Goal: Task Accomplishment & Management: Complete application form

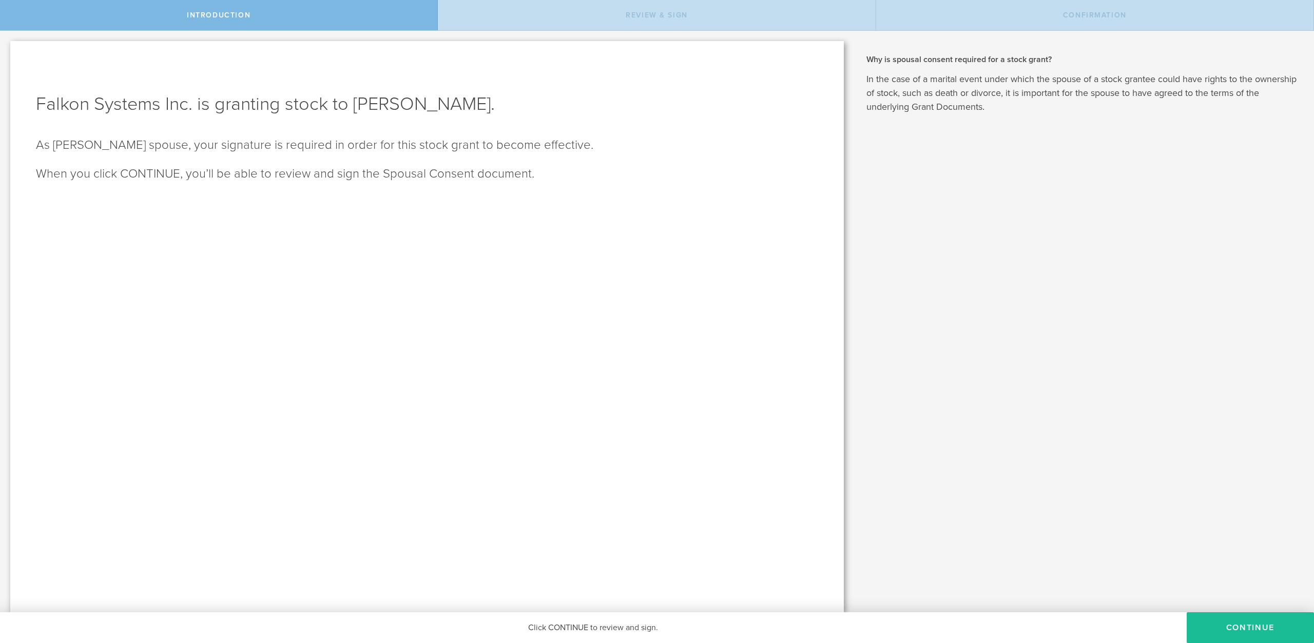
click at [1087, 281] on div "Why is spousal consent required for a stock grant? In the case of a marital eve…" at bounding box center [1084, 321] width 460 height 581
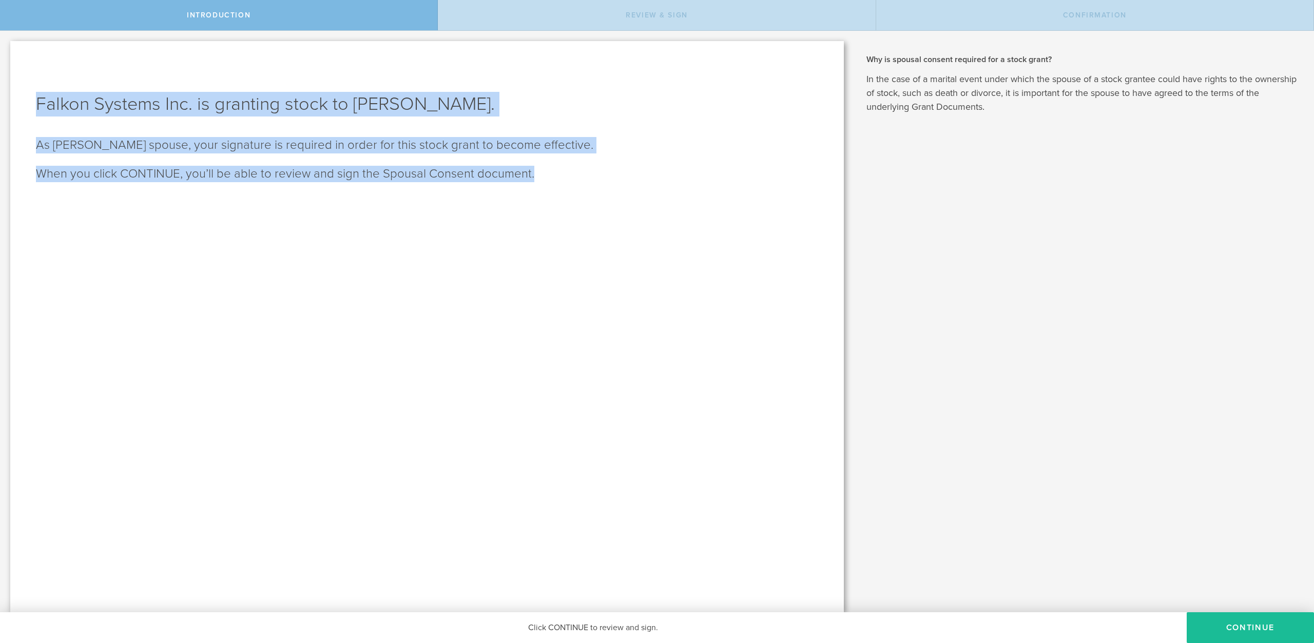
drag, startPoint x: 579, startPoint y: 180, endPoint x: 17, endPoint y: 100, distance: 567.5
click at [17, 100] on div "Falkon Systems Inc. is granting stock to [PERSON_NAME]. As [PERSON_NAME] spouse…" at bounding box center [426, 326] width 833 height 571
copy div "Falkon Systems Inc. is granting stock to [PERSON_NAME]. As [PERSON_NAME] spouse…"
click at [378, 289] on div "Falkon Systems Inc. is granting stock to [PERSON_NAME]. As [PERSON_NAME] spouse…" at bounding box center [426, 326] width 833 height 571
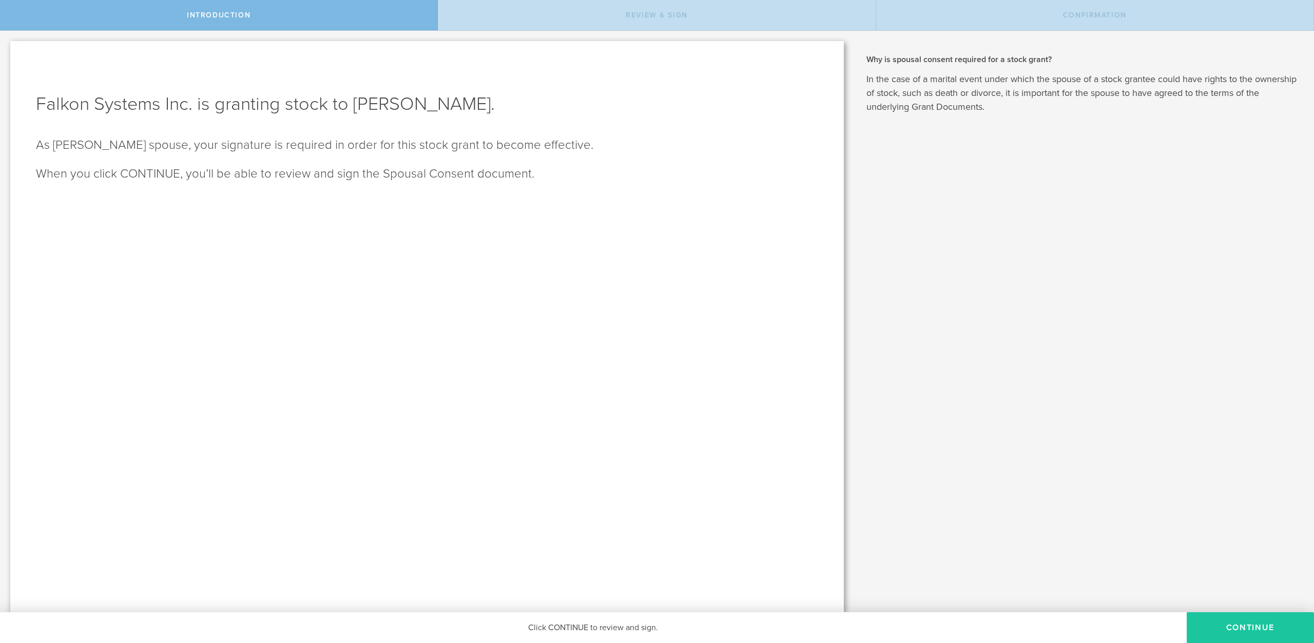
drag, startPoint x: 1243, startPoint y: 628, endPoint x: 1233, endPoint y: 625, distance: 10.2
click at [1241, 628] on button "CONTINUE" at bounding box center [1249, 627] width 127 height 31
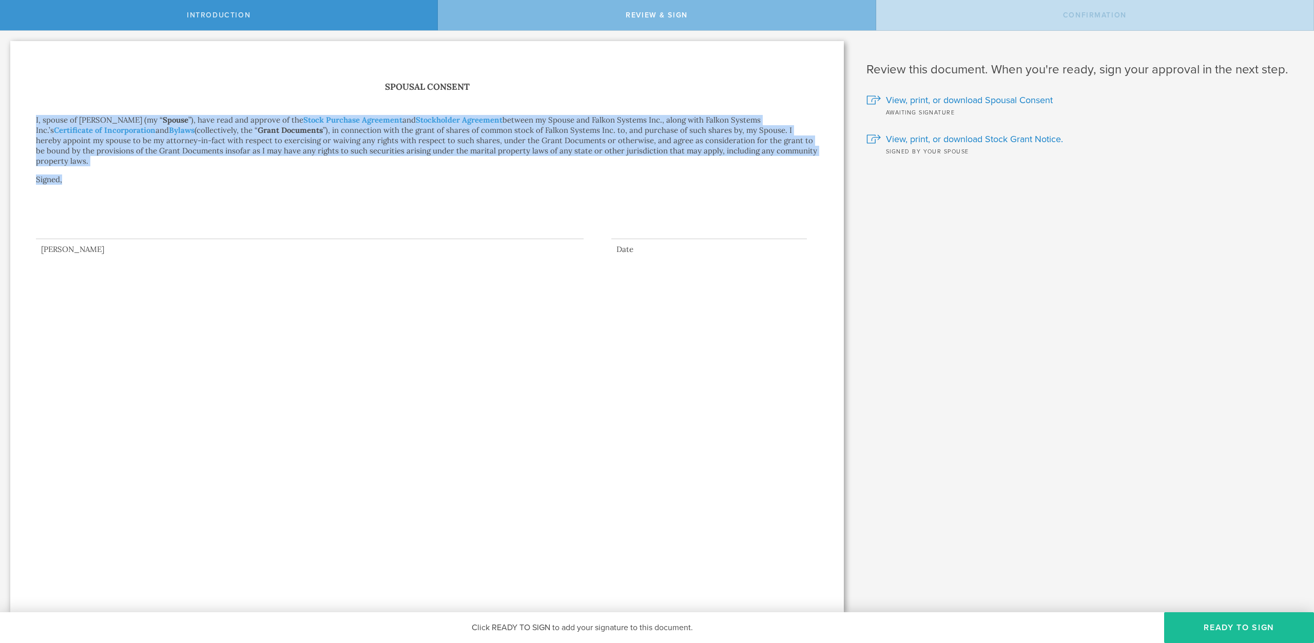
drag, startPoint x: 72, startPoint y: 175, endPoint x: 3, endPoint y: 101, distance: 101.7
click at [3, 101] on div "Falkon Systems Inc. is granting stock to [PERSON_NAME]. As [PERSON_NAME] spouse…" at bounding box center [427, 321] width 854 height 581
copy div "I, spouse of [PERSON_NAME] (my “ Spouse ”), have read and approve of the Stock …"
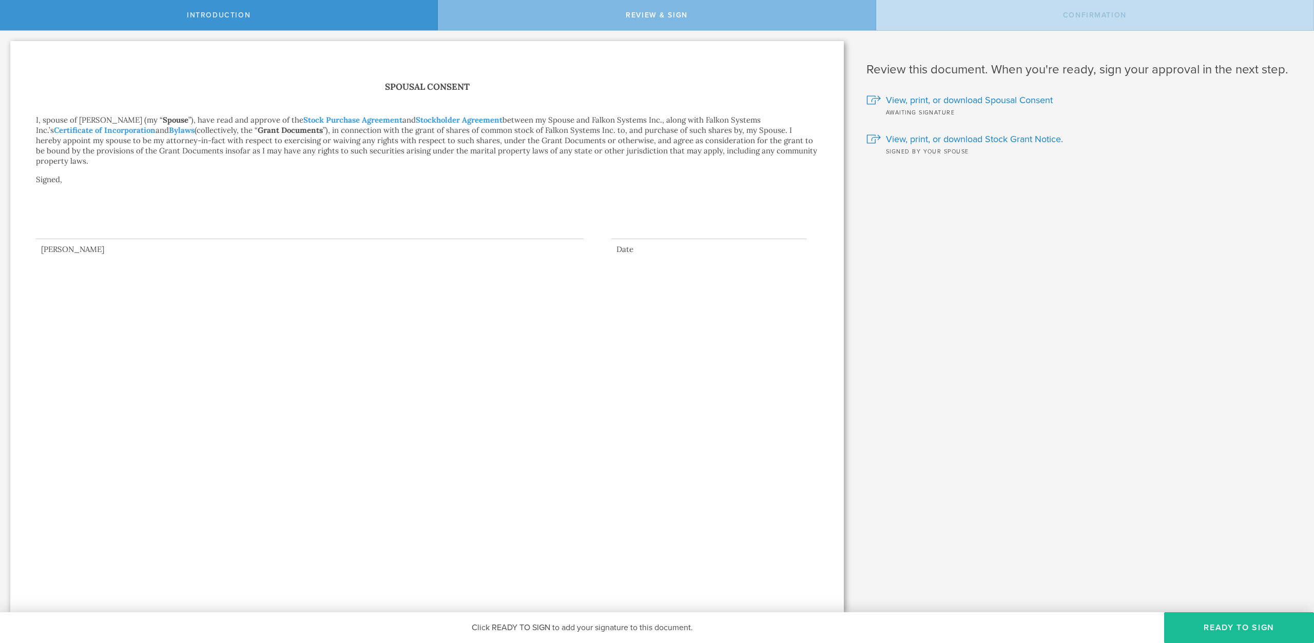
click at [594, 350] on div "Spousal Consent I, spouse of [PERSON_NAME] (my “ Spouse ”), have read and appro…" at bounding box center [426, 326] width 833 height 571
click at [377, 119] on link "Stock Purchase Agreement" at bounding box center [352, 120] width 99 height 10
click at [466, 122] on link "Stockholder Agreement" at bounding box center [459, 120] width 87 height 10
click at [108, 230] on div at bounding box center [309, 218] width 547 height 41
click at [647, 238] on div at bounding box center [708, 231] width 195 height 16
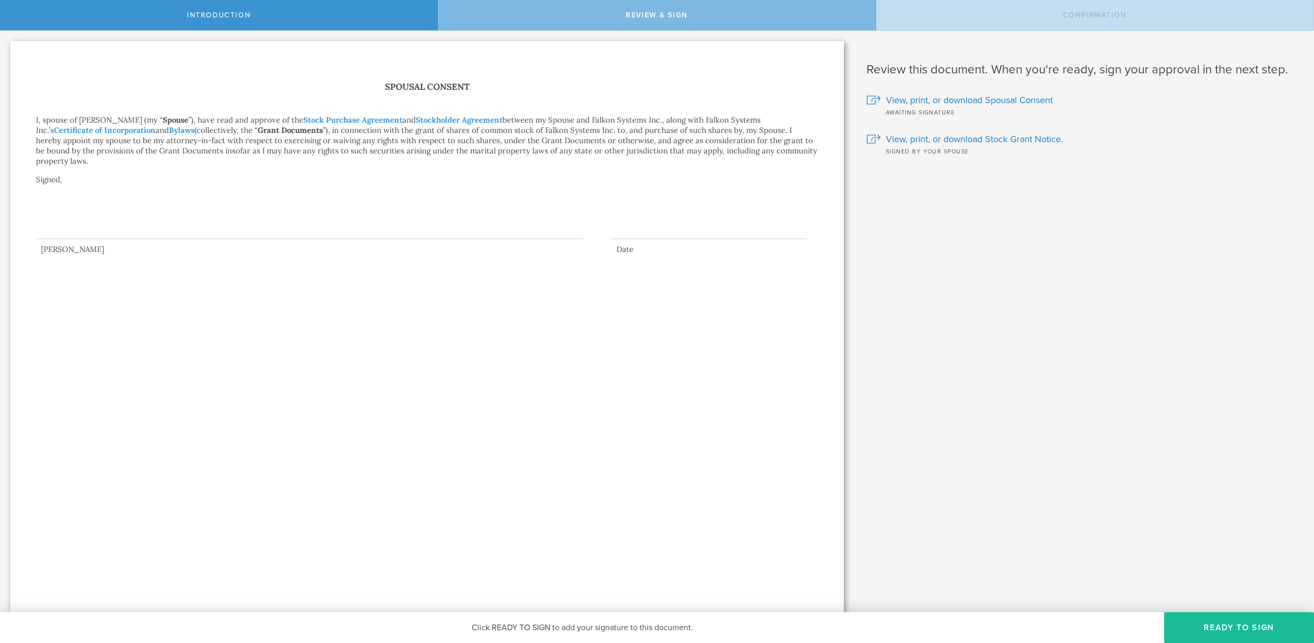
click at [628, 244] on div at bounding box center [427, 221] width 782 height 46
click at [602, 267] on div "Spousal Consent I, spouse of [PERSON_NAME] (my “ Spouse ”), have read and appro…" at bounding box center [426, 326] width 833 height 571
click at [626, 220] on div at bounding box center [427, 221] width 782 height 46
click at [1213, 630] on button "Ready to Sign" at bounding box center [1239, 627] width 150 height 31
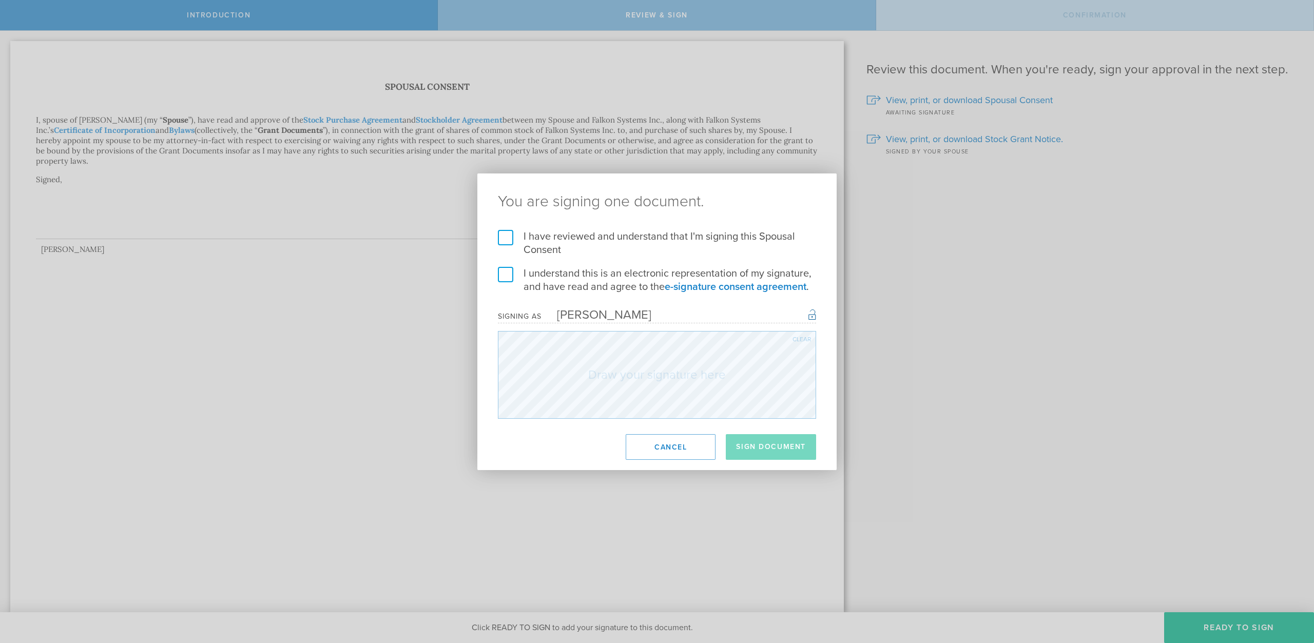
click at [508, 231] on label "I have reviewed and understand that I'm signing this Spousal Consent" at bounding box center [657, 243] width 318 height 27
click at [0, 0] on input "I have reviewed and understand that I'm signing this Spousal Consent" at bounding box center [0, 0] width 0 height 0
click at [508, 274] on label "I understand this is an electronic representation of my signature, and have rea…" at bounding box center [657, 280] width 318 height 27
click at [0, 0] on input "I understand this is an electronic representation of my signature, and have rea…" at bounding box center [0, 0] width 0 height 0
click at [622, 420] on div "You are signing one document. I have reviewed and understand that I'm signing t…" at bounding box center [656, 321] width 359 height 297
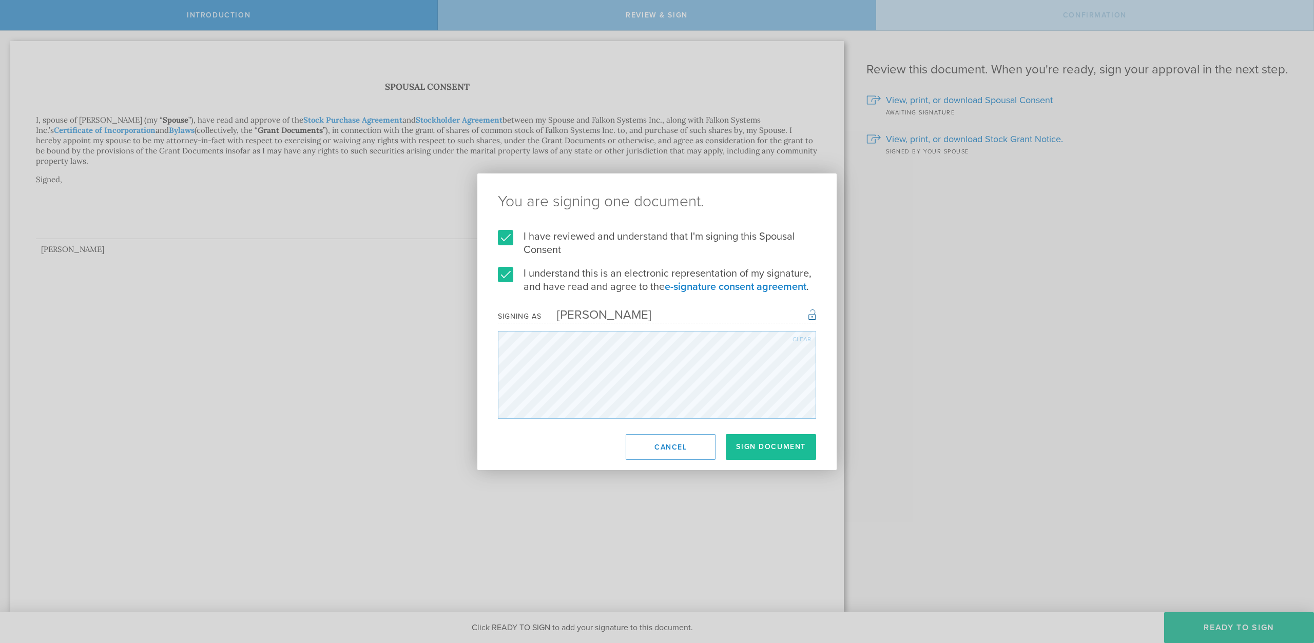
click at [795, 338] on div "Clear" at bounding box center [801, 339] width 18 height 6
click at [775, 448] on button "Sign Document" at bounding box center [771, 447] width 90 height 26
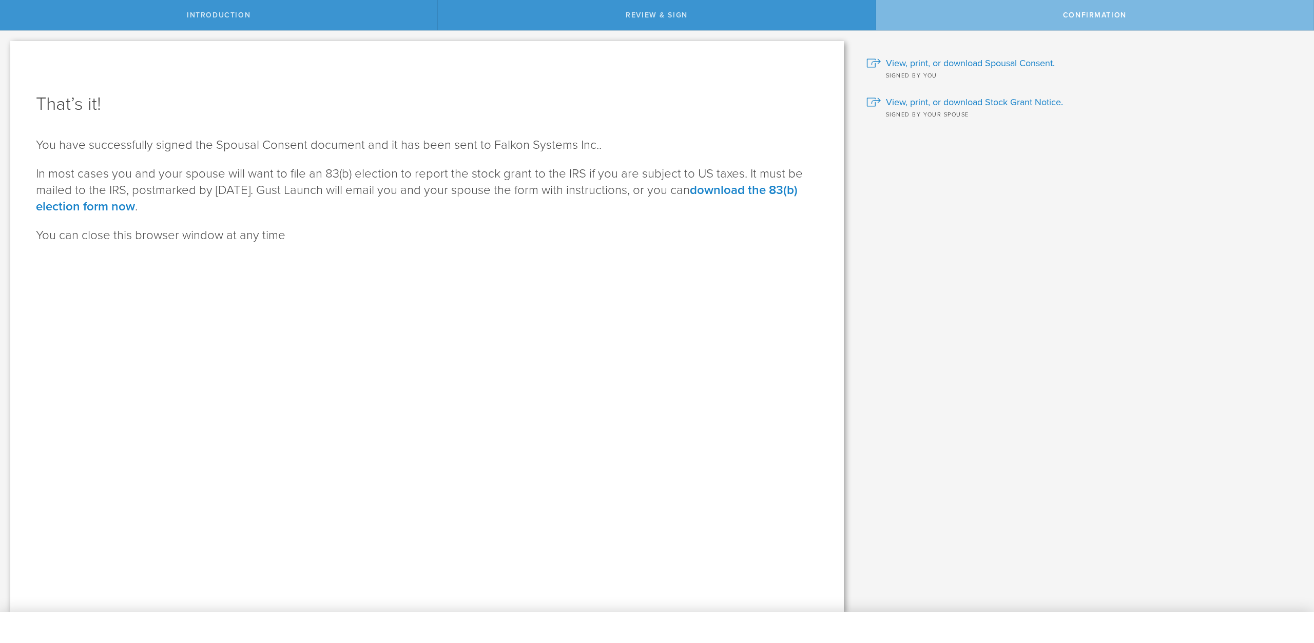
click at [1014, 7] on div "Confirmation" at bounding box center [1095, 15] width 438 height 30
drag, startPoint x: 256, startPoint y: 147, endPoint x: 590, endPoint y: 142, distance: 334.1
click at [590, 142] on p "You have successfully signed the Spousal Consent document and it has been sent …" at bounding box center [427, 145] width 782 height 16
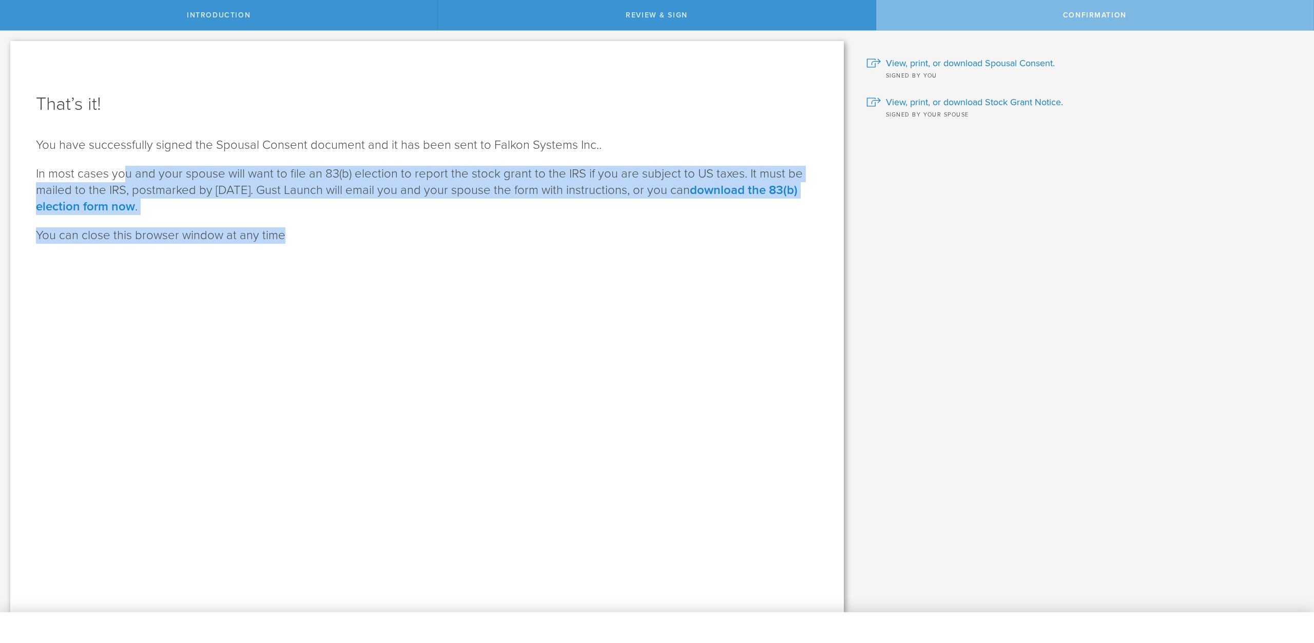
drag, startPoint x: 125, startPoint y: 170, endPoint x: 402, endPoint y: 230, distance: 283.5
click at [402, 230] on div "That’s it! You have successfully signed the Spousal Consent document and it has…" at bounding box center [426, 326] width 833 height 571
click at [402, 230] on p "You can close this browser window at any time" at bounding box center [427, 235] width 782 height 16
